Goal: Task Accomplishment & Management: Use online tool/utility

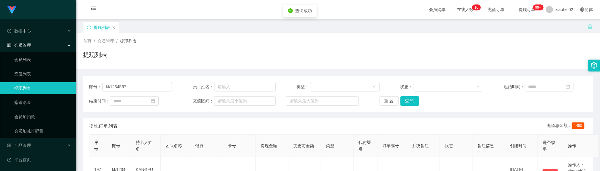
click at [287, 61] on div "提现列表" at bounding box center [338, 57] width 510 height 14
drag, startPoint x: 154, startPoint y: 88, endPoint x: 66, endPoint y: 74, distance: 89.0
click at [409, 102] on button "查 询" at bounding box center [410, 101] width 19 height 10
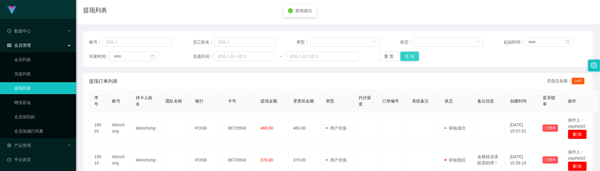
click at [406, 57] on button "查 询" at bounding box center [410, 56] width 19 height 10
click at [410, 60] on button "查 询" at bounding box center [410, 56] width 19 height 10
click at [410, 60] on div "重 置 查 询" at bounding box center [421, 56] width 83 height 10
click at [410, 60] on button "查 询" at bounding box center [414, 56] width 26 height 10
click at [446, 48] on div "账号： 员工姓名： 类型： 状态： 起始时间： 结束时间： 充值区间： ~ 重 置 查 询" at bounding box center [338, 49] width 510 height 36
